Goal: Information Seeking & Learning: Learn about a topic

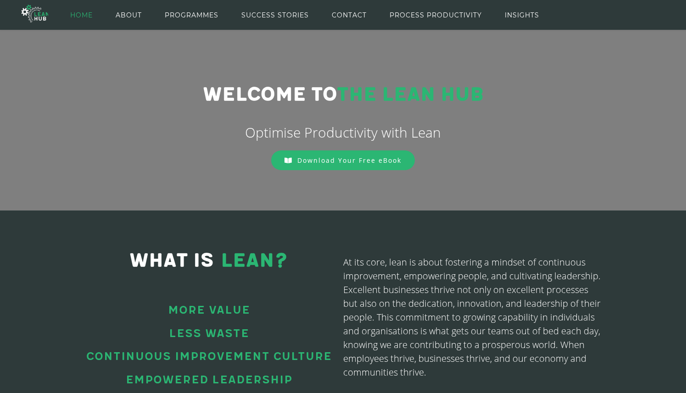
scroll to position [101, 0]
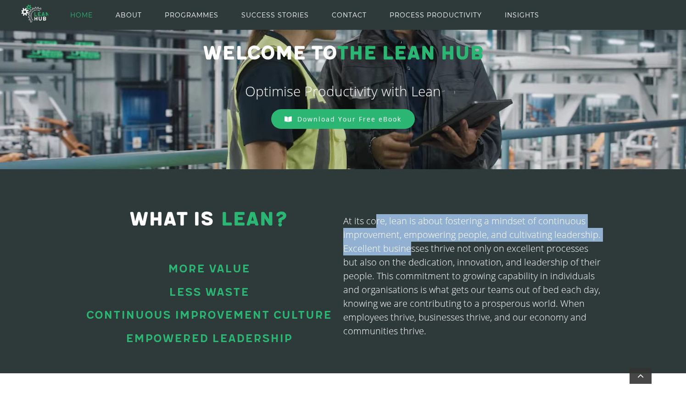
drag, startPoint x: 377, startPoint y: 224, endPoint x: 408, endPoint y: 244, distance: 36.7
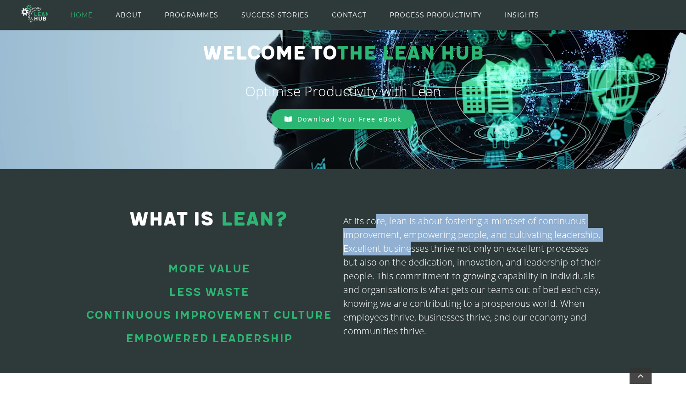
click at [408, 244] on p "At its core, lean is about fostering a mindset of continuous improvement, empow…" at bounding box center [472, 276] width 258 height 124
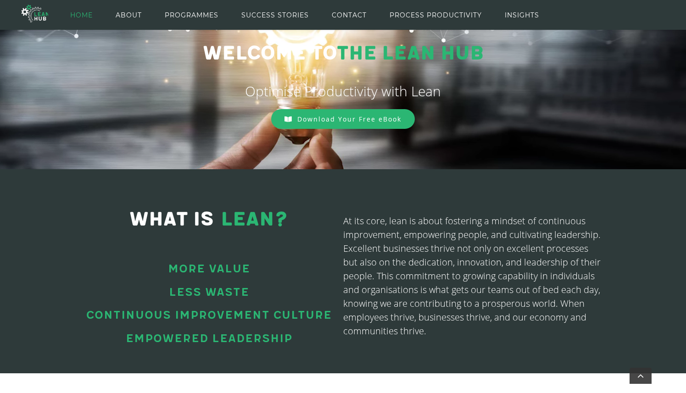
click at [412, 284] on p "At its core, lean is about fostering a mindset of continuous improvement, empow…" at bounding box center [472, 276] width 258 height 124
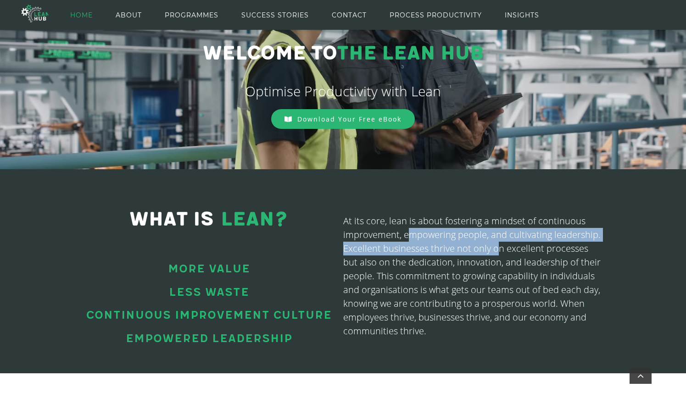
drag, startPoint x: 407, startPoint y: 235, endPoint x: 498, endPoint y: 253, distance: 93.2
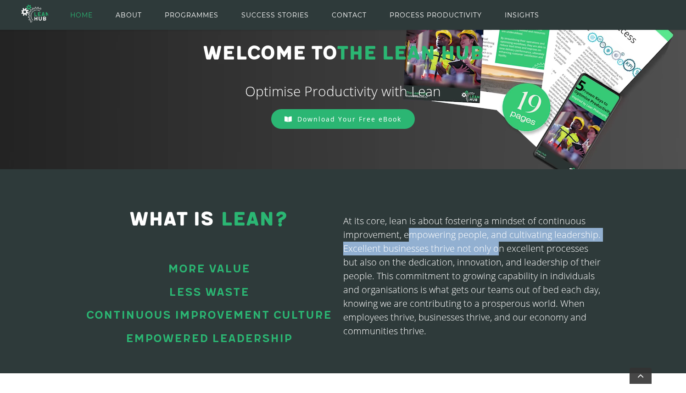
click at [498, 253] on p "At its core, lean is about fostering a mindset of continuous improvement, empow…" at bounding box center [472, 276] width 258 height 124
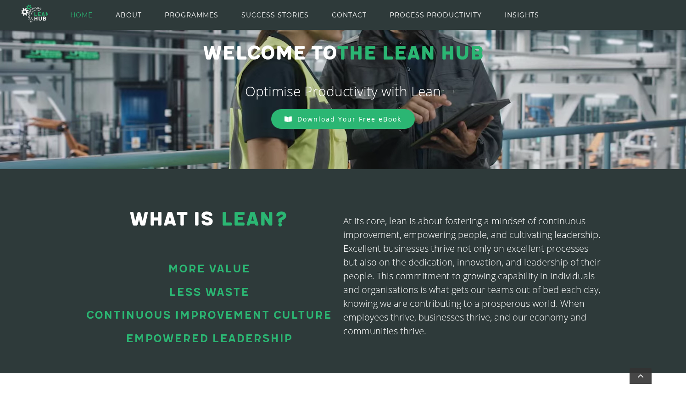
click at [429, 269] on p "At its core, lean is about fostering a mindset of continuous improvement, empow…" at bounding box center [472, 276] width 258 height 124
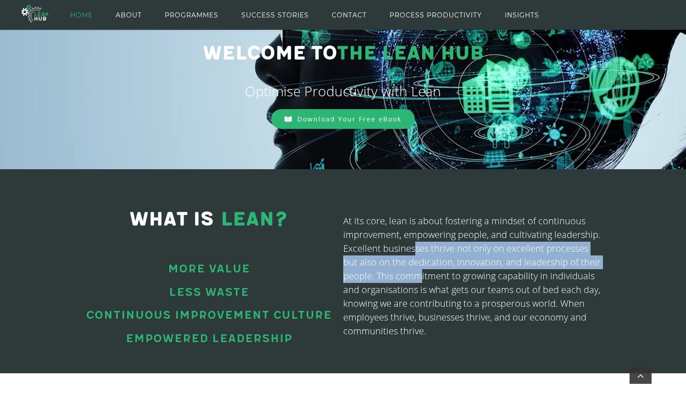
drag, startPoint x: 414, startPoint y: 251, endPoint x: 421, endPoint y: 273, distance: 23.7
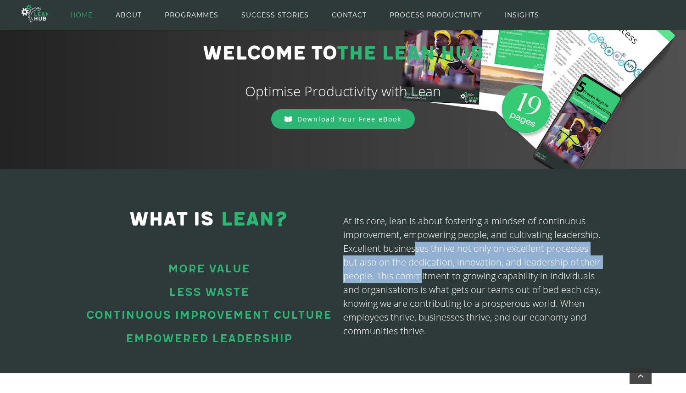
click at [421, 273] on p "At its core, lean is about fostering a mindset of continuous improvement, empow…" at bounding box center [472, 276] width 258 height 124
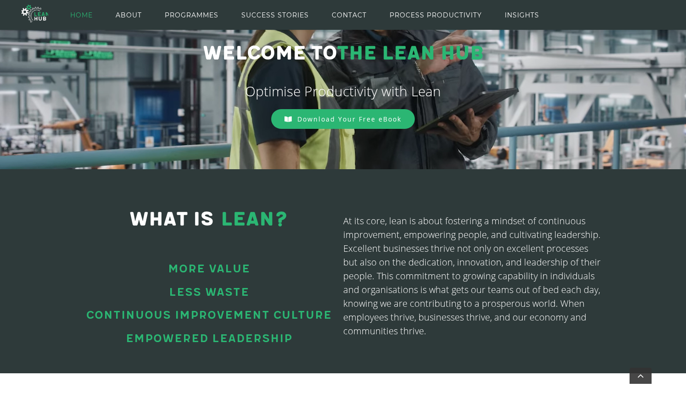
click at [415, 313] on p "At its core, lean is about fostering a mindset of continuous improvement, empow…" at bounding box center [472, 276] width 258 height 124
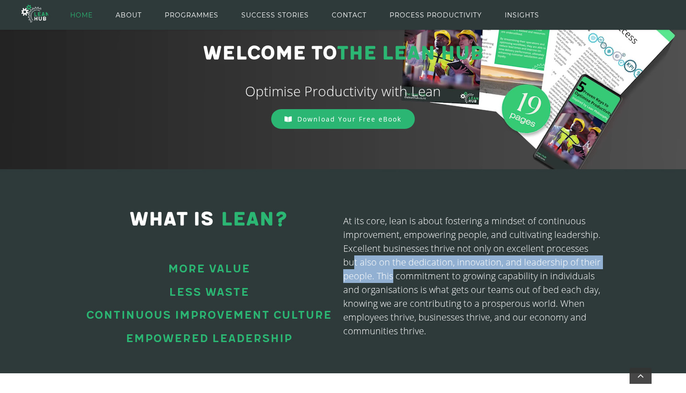
drag, startPoint x: 355, startPoint y: 263, endPoint x: 393, endPoint y: 278, distance: 40.8
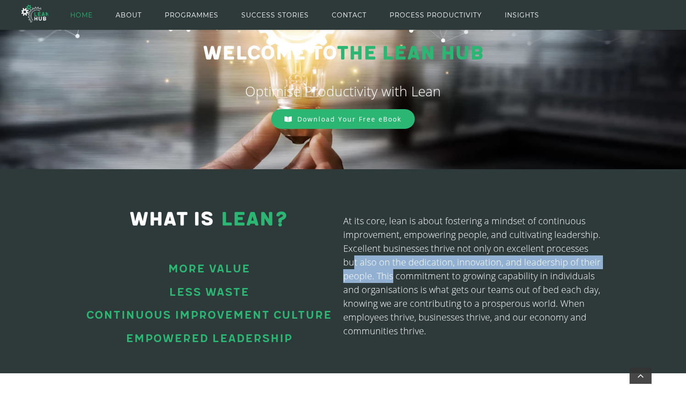
click at [393, 278] on p "At its core, lean is about fostering a mindset of continuous improvement, empow…" at bounding box center [472, 276] width 258 height 124
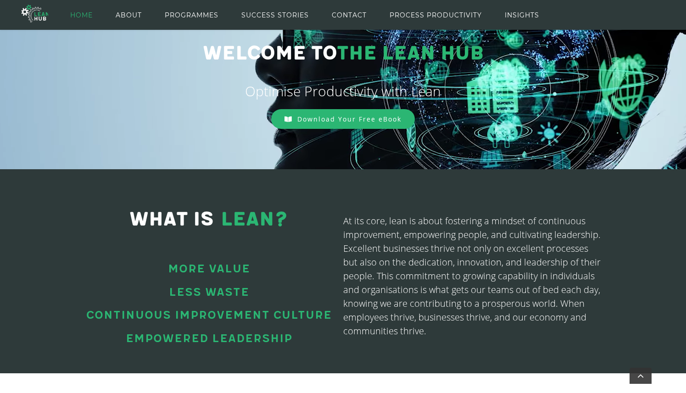
click at [395, 295] on p "At its core, lean is about fostering a mindset of continuous improvement, empow…" at bounding box center [472, 276] width 258 height 124
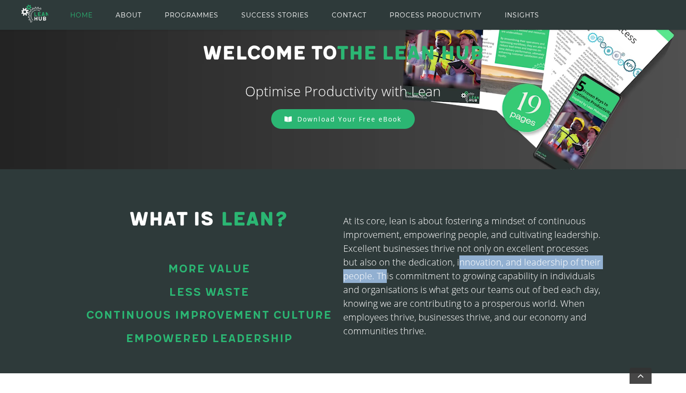
drag, startPoint x: 457, startPoint y: 261, endPoint x: 386, endPoint y: 280, distance: 74.0
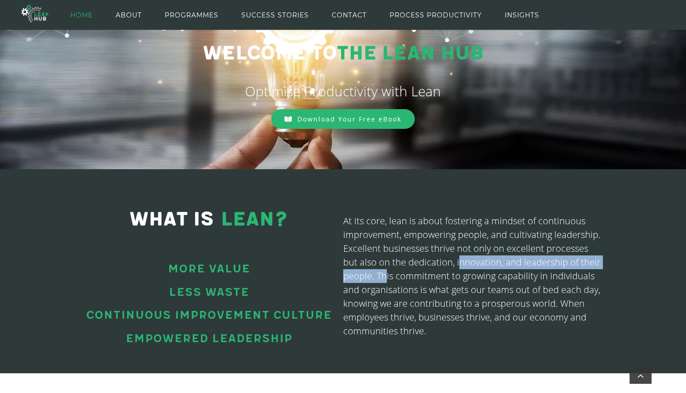
click at [386, 280] on p "At its core, lean is about fostering a mindset of continuous improvement, empow…" at bounding box center [472, 276] width 258 height 124
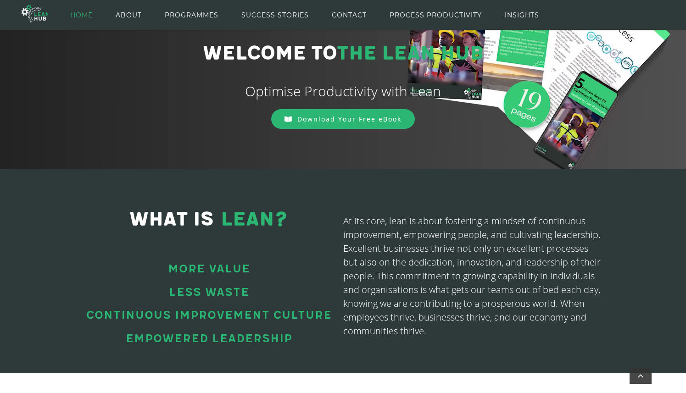
click at [433, 330] on p "At its core, lean is about fostering a mindset of continuous improvement, empow…" at bounding box center [472, 276] width 258 height 124
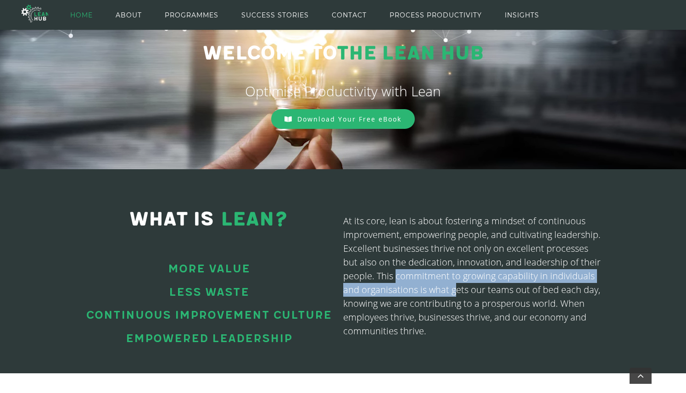
drag, startPoint x: 395, startPoint y: 275, endPoint x: 453, endPoint y: 295, distance: 61.0
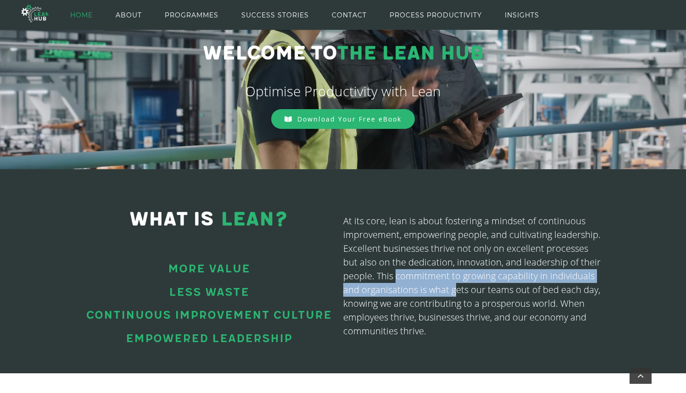
click at [453, 295] on p "At its core, lean is about fostering a mindset of continuous improvement, empow…" at bounding box center [472, 276] width 258 height 124
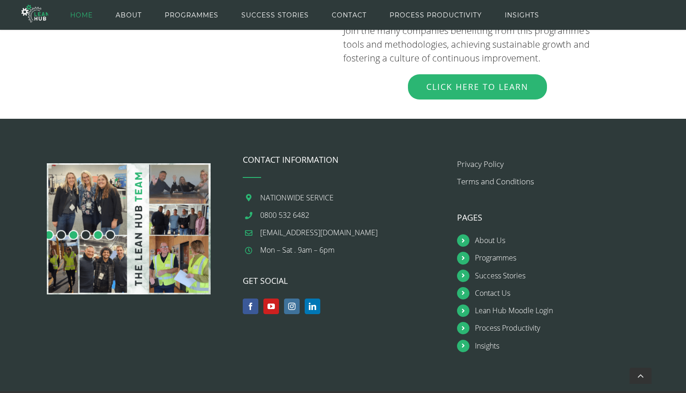
scroll to position [1087, 0]
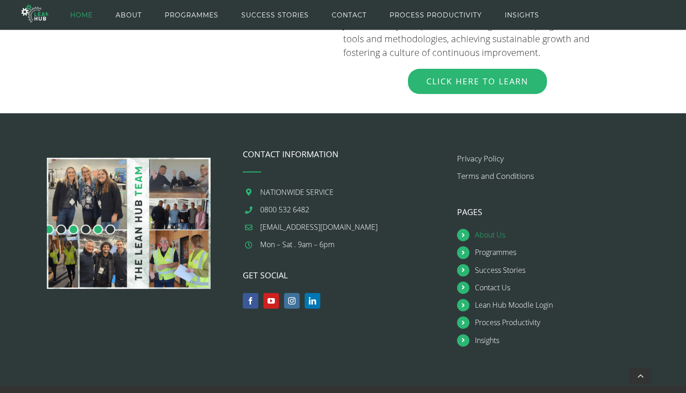
click at [486, 229] on link "About Us" at bounding box center [566, 235] width 183 height 12
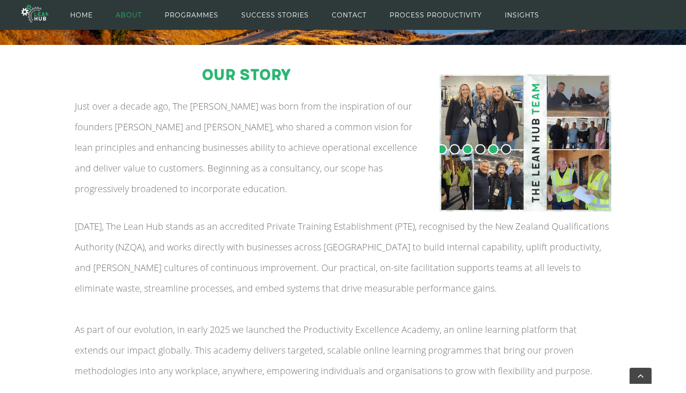
scroll to position [101, 0]
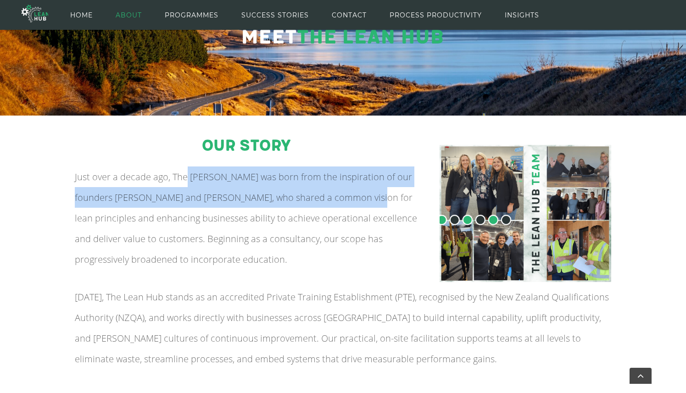
drag, startPoint x: 186, startPoint y: 174, endPoint x: 367, endPoint y: 201, distance: 182.4
click at [367, 201] on span "Just over a decade ago, The Lean Hub was born from the inspiration of our found…" at bounding box center [246, 218] width 342 height 95
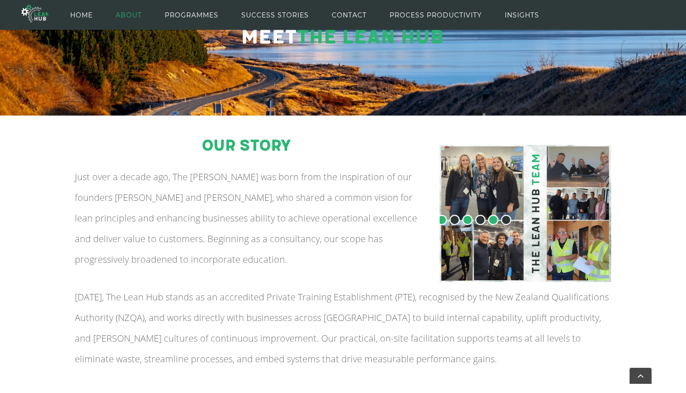
click at [164, 212] on span "Just over a decade ago, The Lean Hub was born from the inspiration of our found…" at bounding box center [246, 218] width 342 height 95
drag, startPoint x: 128, startPoint y: 196, endPoint x: 206, endPoint y: 200, distance: 78.2
click at [206, 200] on span "Just over a decade ago, The Lean Hub was born from the inspiration of our found…" at bounding box center [246, 218] width 342 height 95
click at [257, 218] on span "Just over a decade ago, The Lean Hub was born from the inspiration of our found…" at bounding box center [246, 218] width 342 height 95
click at [128, 18] on span "ABOUT" at bounding box center [129, 14] width 26 height 41
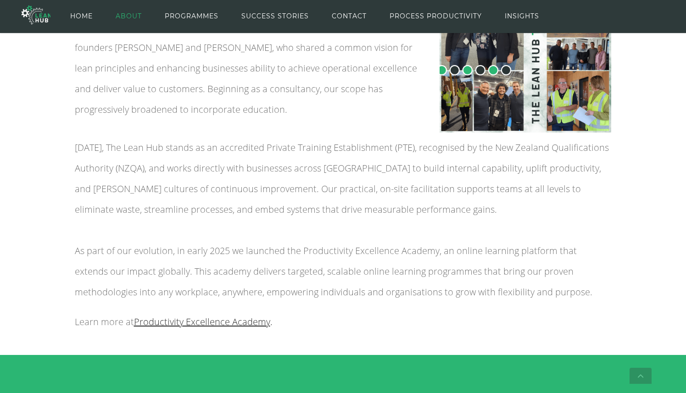
scroll to position [221, 0]
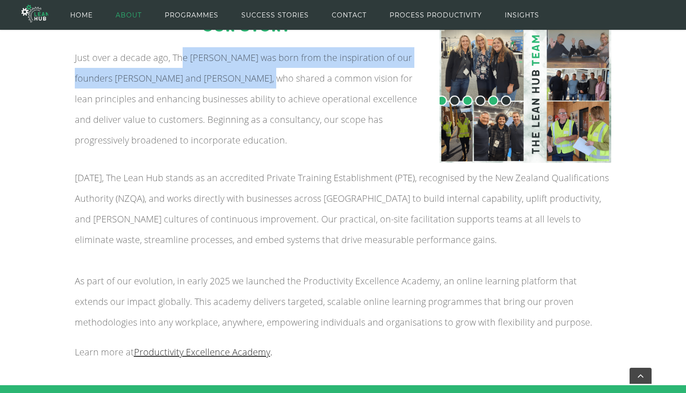
drag, startPoint x: 184, startPoint y: 65, endPoint x: 269, endPoint y: 78, distance: 86.8
click at [269, 78] on p "Just over a decade ago, The Lean Hub was born from the inspiration of our found…" at bounding box center [247, 98] width 344 height 103
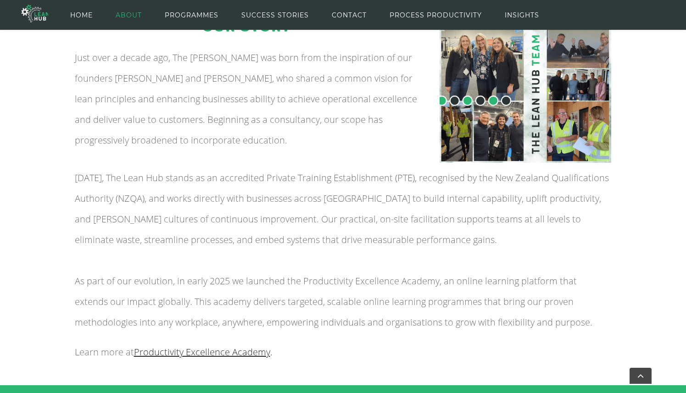
click at [245, 118] on span "Just over a decade ago, The Lean Hub was born from the inspiration of our found…" at bounding box center [246, 98] width 342 height 95
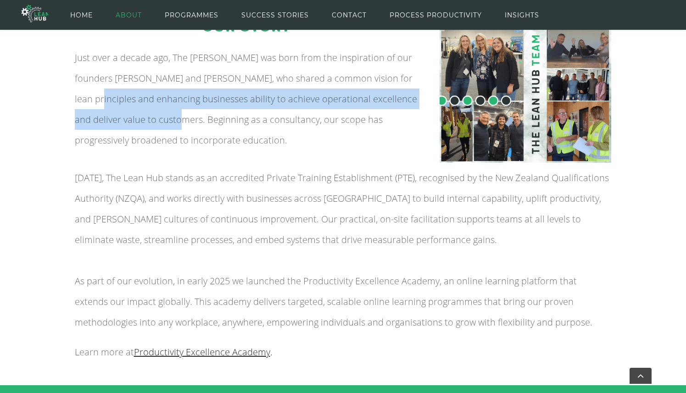
drag, startPoint x: 131, startPoint y: 95, endPoint x: 202, endPoint y: 127, distance: 78.3
click at [202, 127] on p "Just over a decade ago, The [PERSON_NAME] was born from the inspiration of our …" at bounding box center [247, 98] width 344 height 103
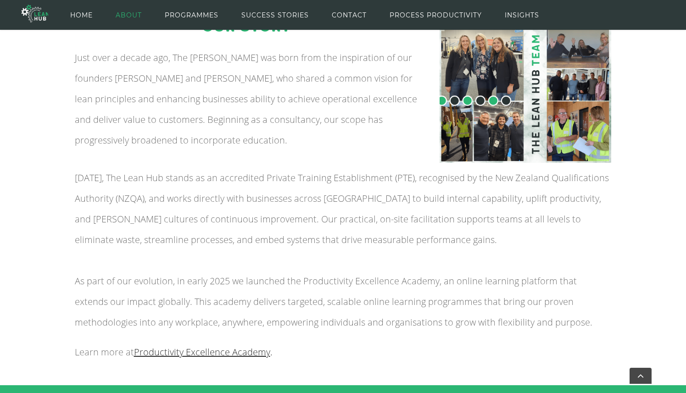
click at [239, 148] on p "Just over a decade ago, The [PERSON_NAME] was born from the inspiration of our …" at bounding box center [247, 98] width 344 height 103
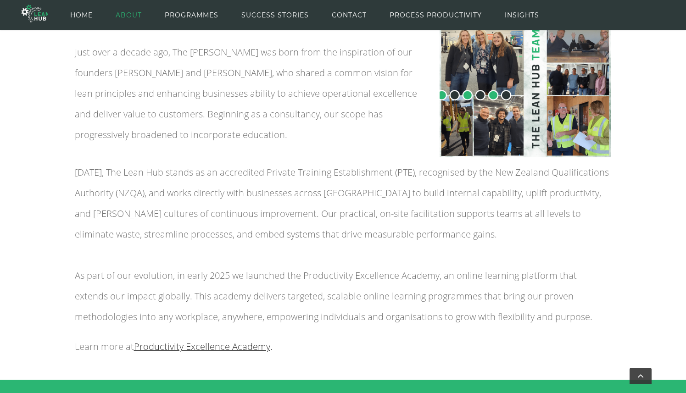
scroll to position [226, 0]
drag, startPoint x: 273, startPoint y: 169, endPoint x: 401, endPoint y: 173, distance: 128.1
click at [401, 173] on span "[DATE], The Lean Hub stands as an accredited Private Training Establishment (PT…" at bounding box center [342, 203] width 534 height 74
click at [230, 225] on p "Today, The Lean Hub stands as an accredited Private Training Establishment (PTE…" at bounding box center [343, 244] width 537 height 165
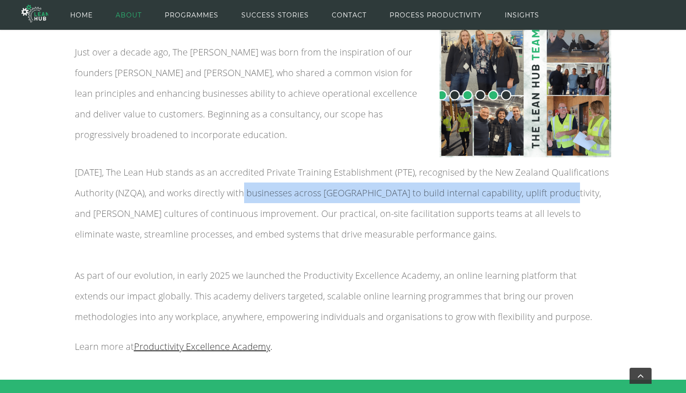
drag, startPoint x: 246, startPoint y: 195, endPoint x: 562, endPoint y: 194, distance: 316.3
click at [562, 194] on span "[DATE], The Lean Hub stands as an accredited Private Training Establishment (PT…" at bounding box center [342, 203] width 534 height 74
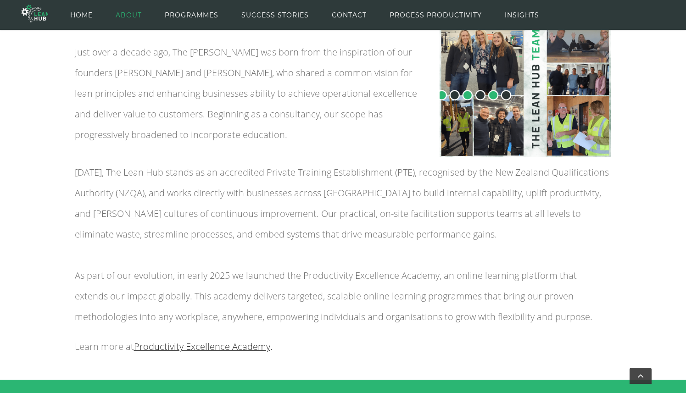
click at [134, 221] on p "Today, The Lean Hub stands as an accredited Private Training Establishment (PTE…" at bounding box center [343, 244] width 537 height 165
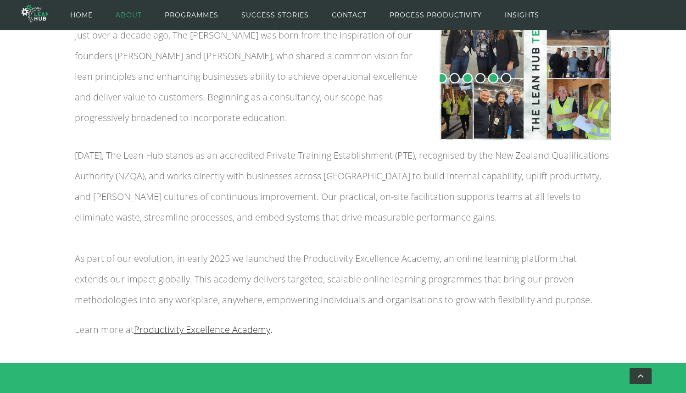
scroll to position [245, 0]
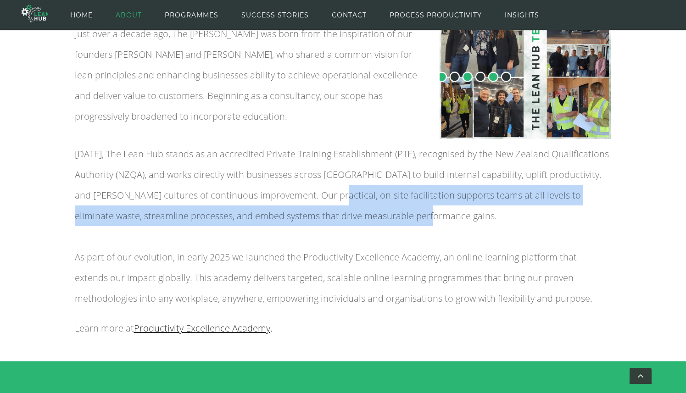
drag, startPoint x: 308, startPoint y: 198, endPoint x: 391, endPoint y: 208, distance: 82.8
click at [391, 208] on p "Today, The Lean Hub stands as an accredited Private Training Establishment (PTE…" at bounding box center [343, 226] width 537 height 165
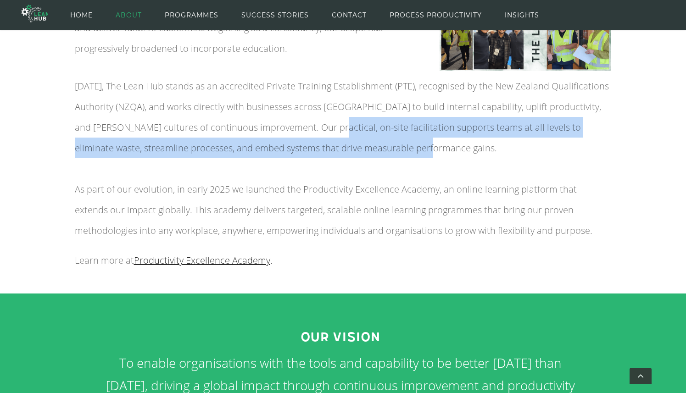
scroll to position [319, 0]
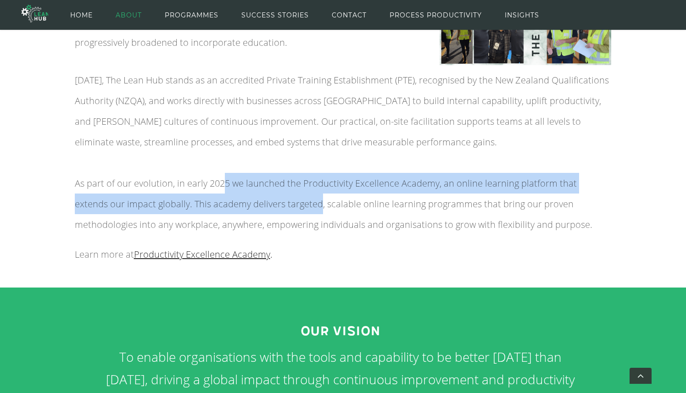
drag, startPoint x: 225, startPoint y: 185, endPoint x: 283, endPoint y: 202, distance: 60.3
click at [283, 202] on span "As part of our evolution, in early 2025 we launched the Productivity Excellence…" at bounding box center [334, 204] width 518 height 54
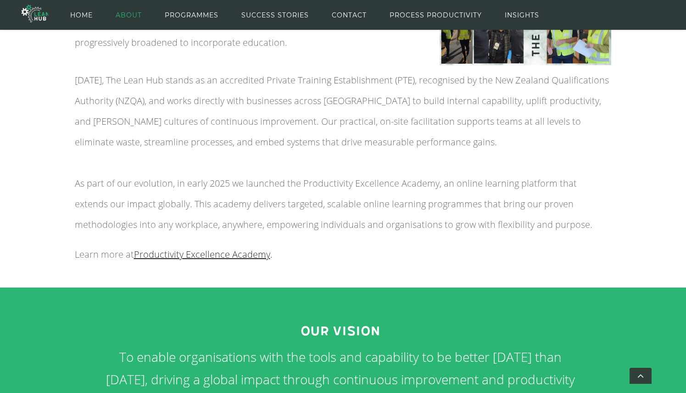
click at [303, 244] on p "Learn more at Productivity Excellence Academy ." at bounding box center [343, 254] width 537 height 21
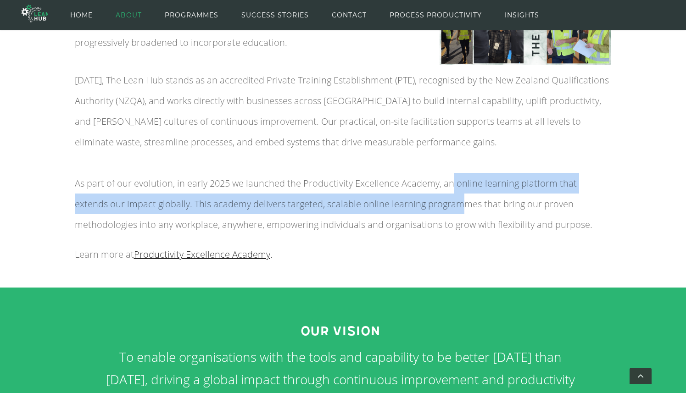
drag, startPoint x: 450, startPoint y: 185, endPoint x: 423, endPoint y: 213, distance: 39.3
click at [423, 213] on p "Today, The Lean Hub stands as an accredited Private Training Establishment (PTE…" at bounding box center [343, 152] width 537 height 165
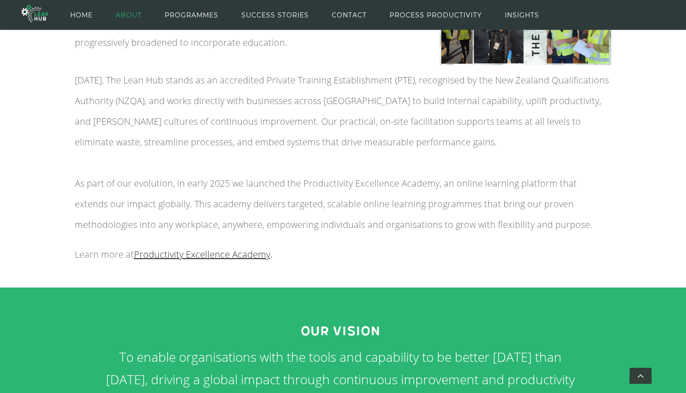
click at [354, 248] on p "Learn more at Productivity Excellence Academy ." at bounding box center [343, 254] width 537 height 21
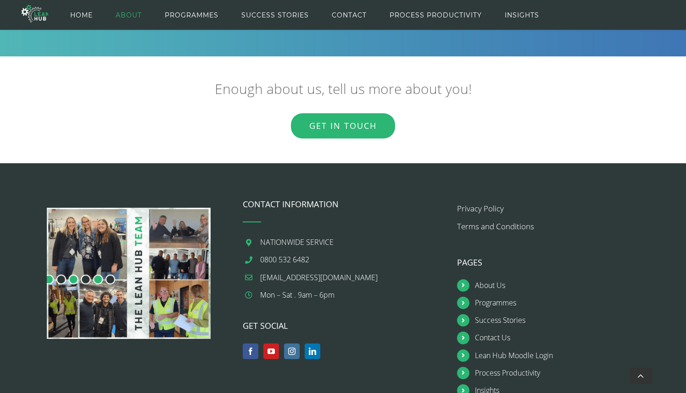
scroll to position [1305, 0]
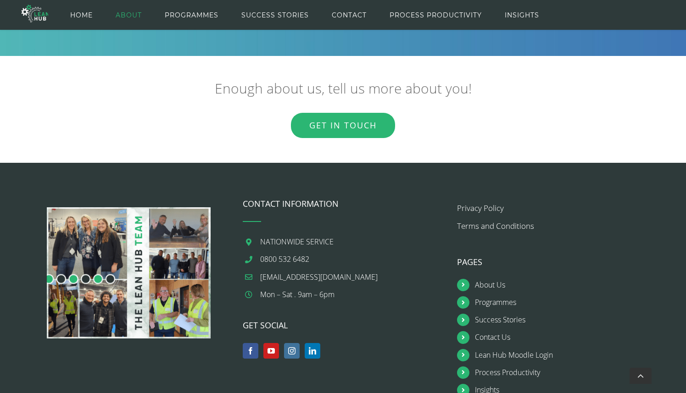
click at [113, 266] on img at bounding box center [129, 272] width 164 height 131
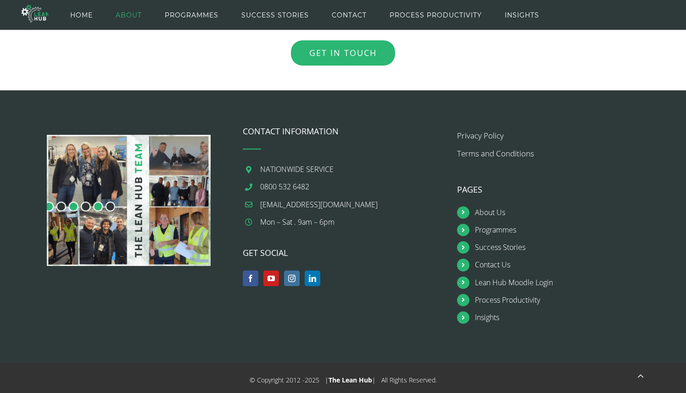
scroll to position [1380, 0]
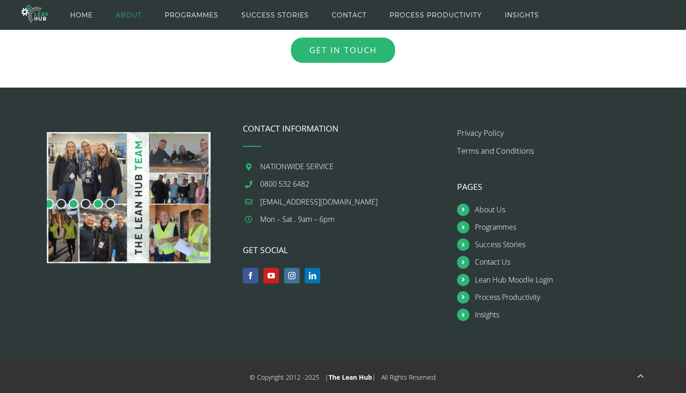
click at [460, 229] on icon at bounding box center [463, 227] width 12 height 12
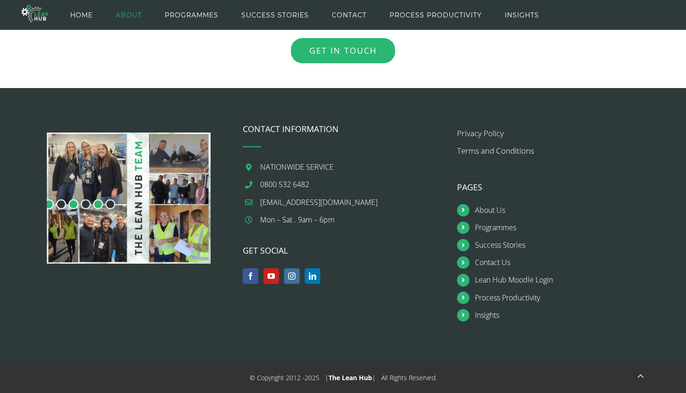
click at [464, 228] on icon at bounding box center [463, 228] width 12 height 12
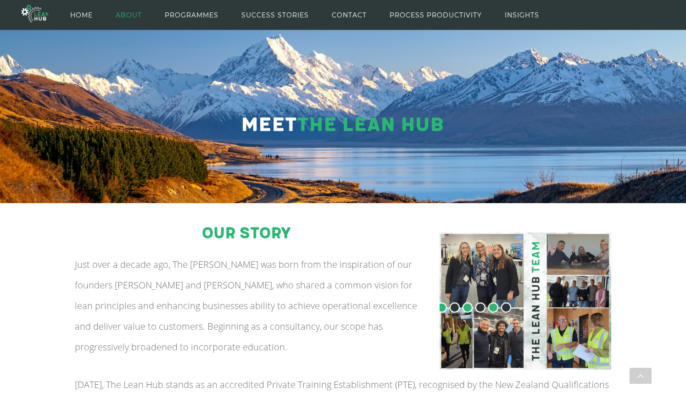
scroll to position [0, 0]
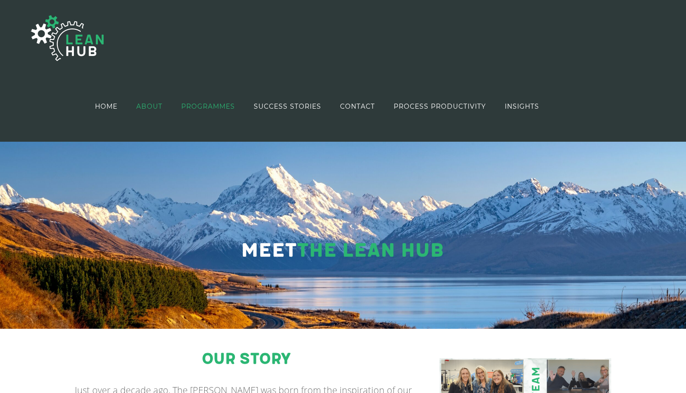
click at [205, 107] on span "PROGRAMMES" at bounding box center [208, 106] width 54 height 6
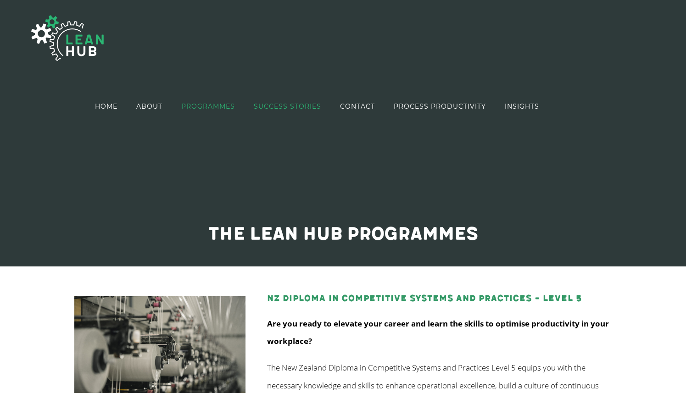
click at [287, 106] on span "SUCCESS STORIES" at bounding box center [287, 106] width 67 height 6
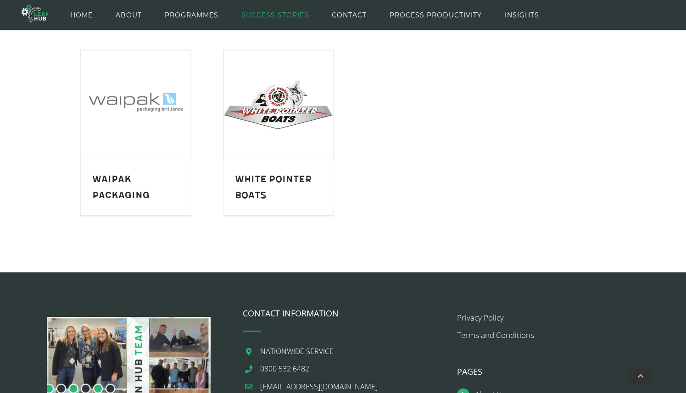
scroll to position [338, 0]
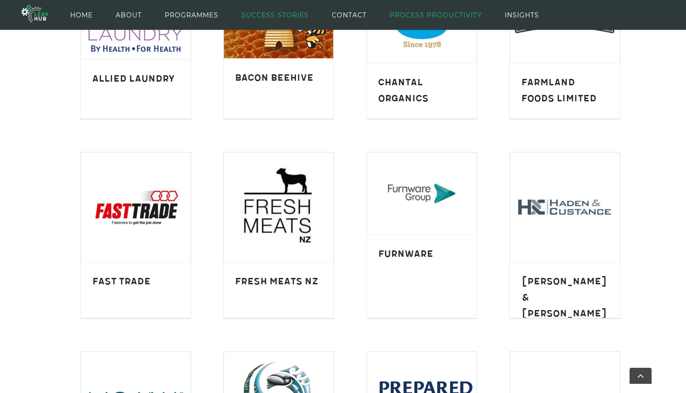
click at [408, 12] on span "PROCESS PRODUCTIVITY" at bounding box center [436, 14] width 92 height 41
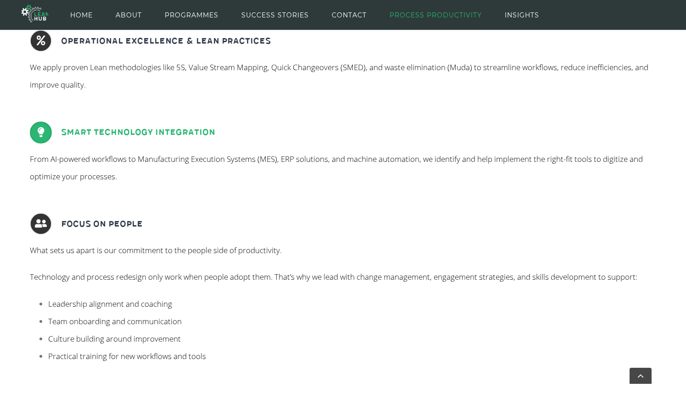
scroll to position [463, 0]
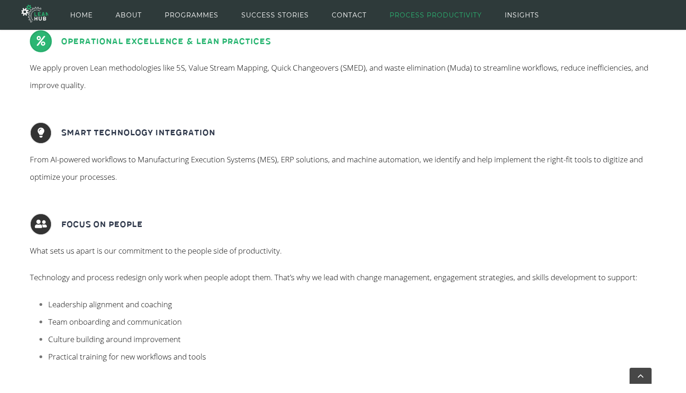
click at [243, 67] on span "We apply proven Lean methodologies like 5S, Value Stream Mapping, Quick Changeo…" at bounding box center [339, 76] width 619 height 28
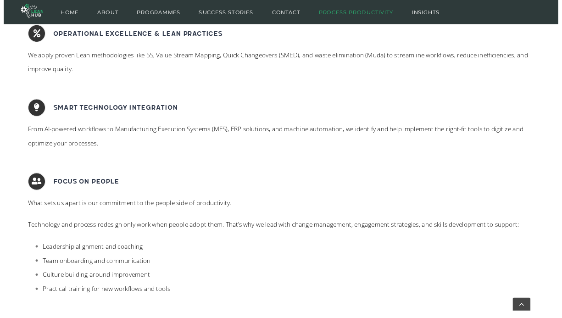
scroll to position [561, 0]
